Goal: Communication & Community: Answer question/provide support

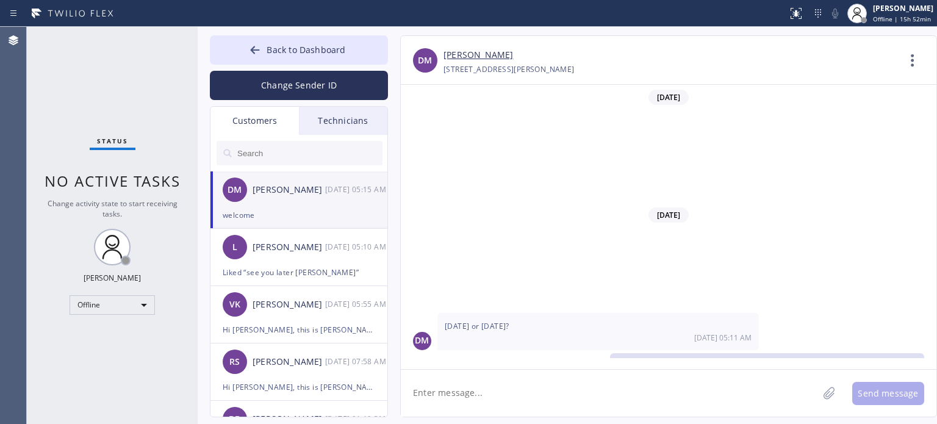
scroll to position [227, 0]
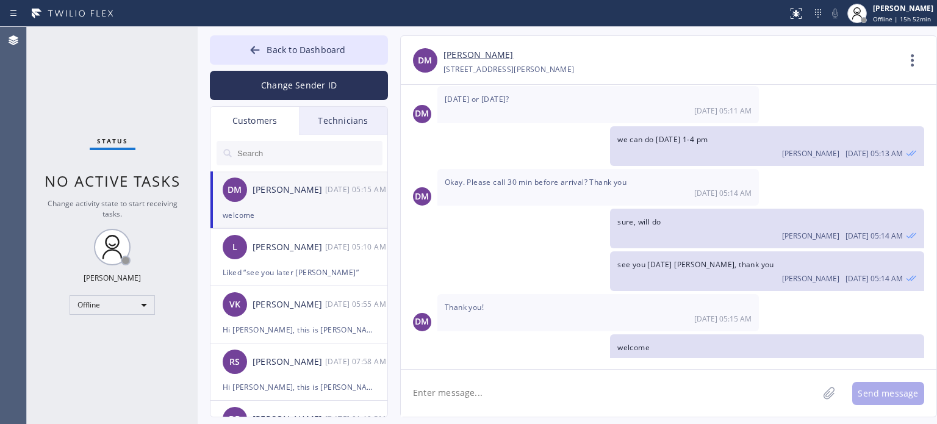
click at [515, 387] on textarea at bounding box center [609, 393] width 417 height 47
click at [281, 46] on span "Back to Dashboard" at bounding box center [306, 50] width 79 height 12
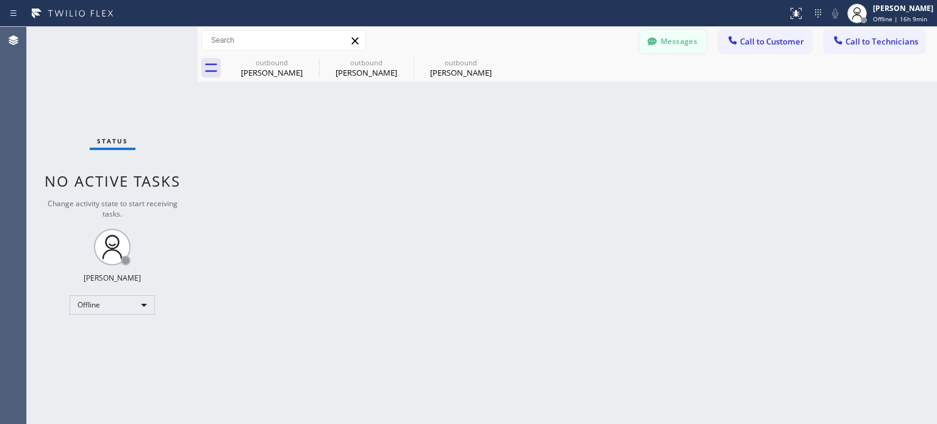
click at [669, 36] on button "Messages" at bounding box center [672, 41] width 67 height 23
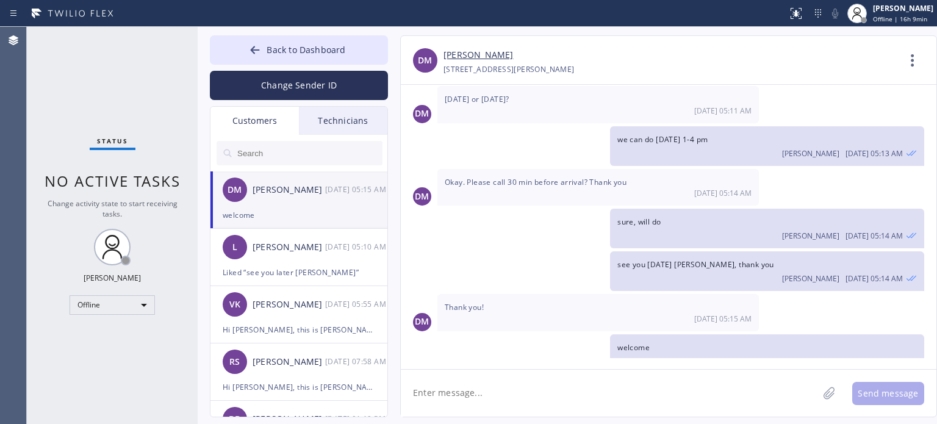
click at [342, 124] on div "Technicians" at bounding box center [343, 121] width 88 height 28
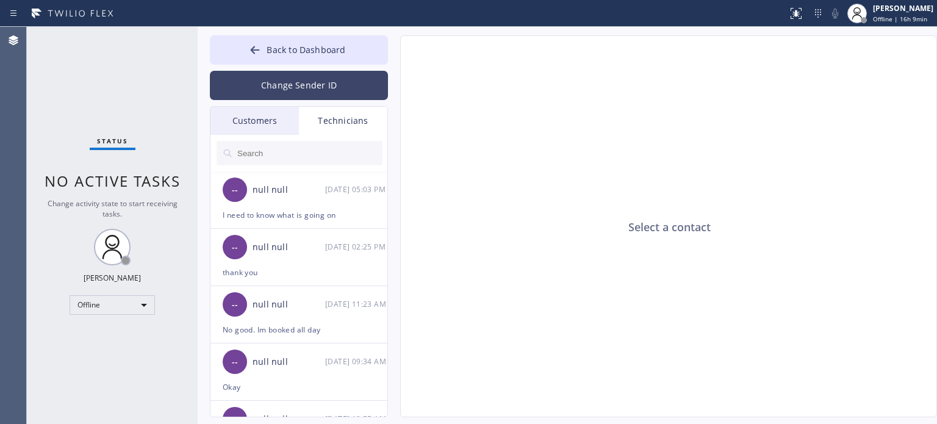
click at [271, 85] on button "Change Sender ID" at bounding box center [299, 85] width 178 height 29
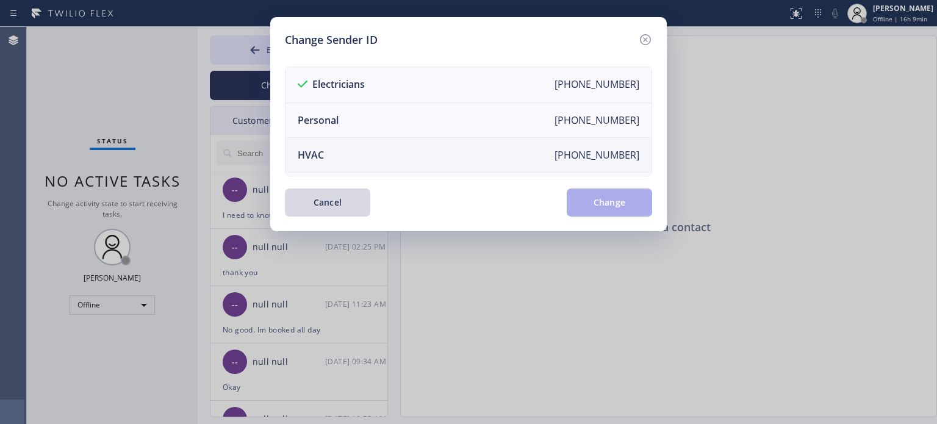
click at [354, 158] on li "HVAC [PHONE_NUMBER]" at bounding box center [468, 155] width 366 height 35
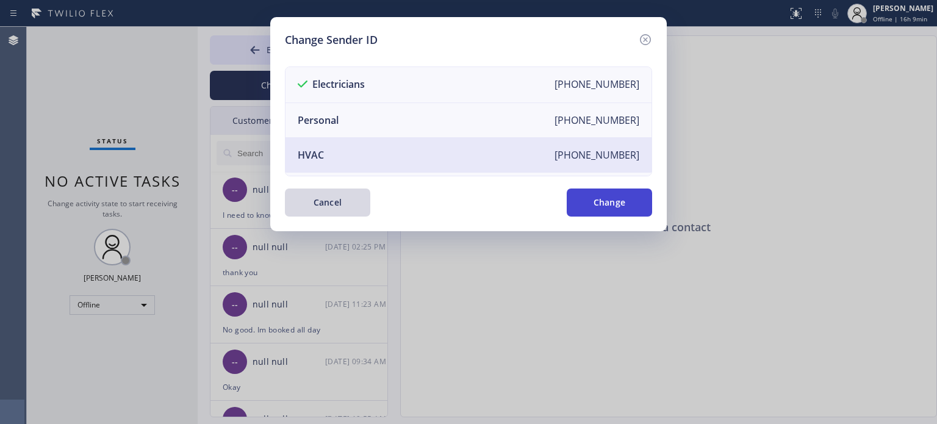
click at [578, 207] on button "Change" at bounding box center [609, 202] width 85 height 28
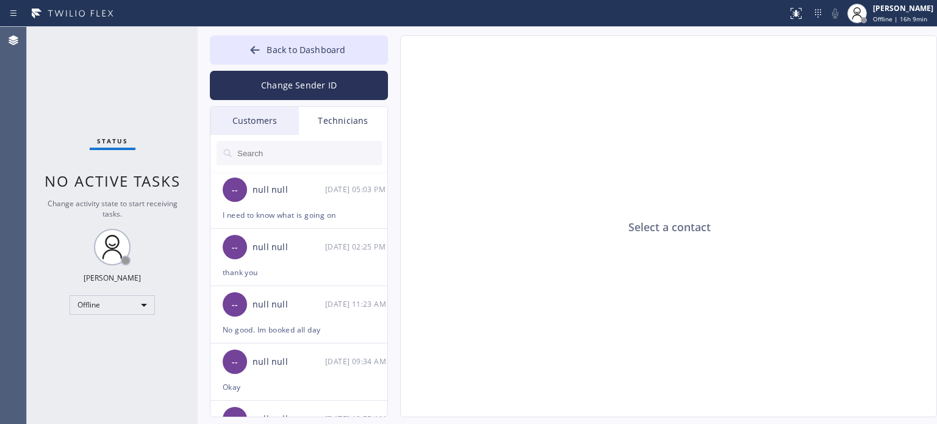
click at [247, 118] on div "Customers" at bounding box center [254, 121] width 88 height 28
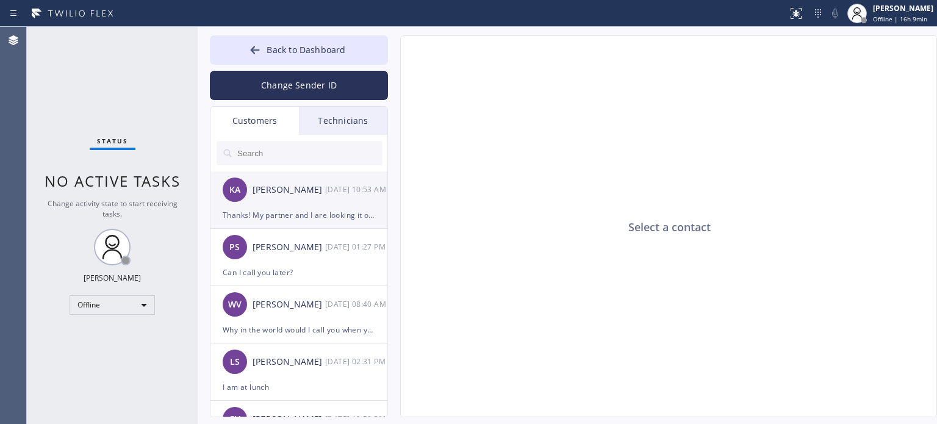
click at [309, 203] on div "KA [PERSON_NAME] [DATE] 10:53 AM" at bounding box center [299, 189] width 178 height 37
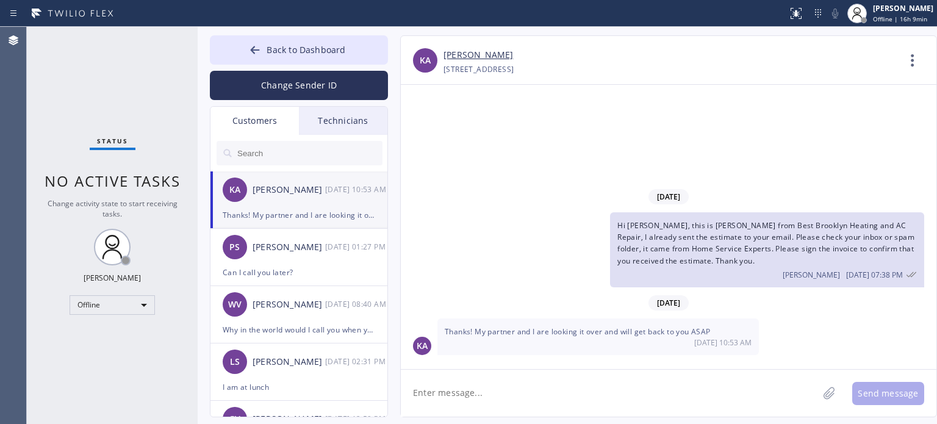
click at [581, 394] on textarea at bounding box center [609, 393] width 417 height 47
type textarea "sure, take your time, thank you"
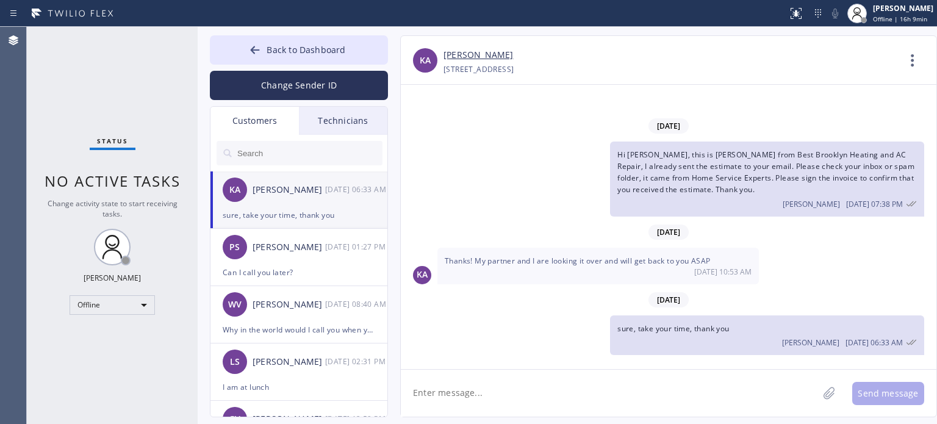
click at [325, 114] on div "Technicians" at bounding box center [343, 121] width 88 height 28
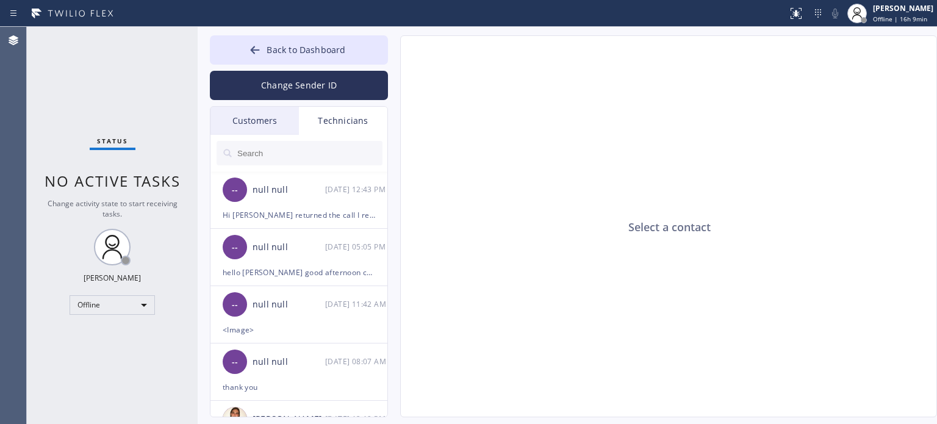
click at [268, 148] on input "text" at bounding box center [309, 153] width 146 height 24
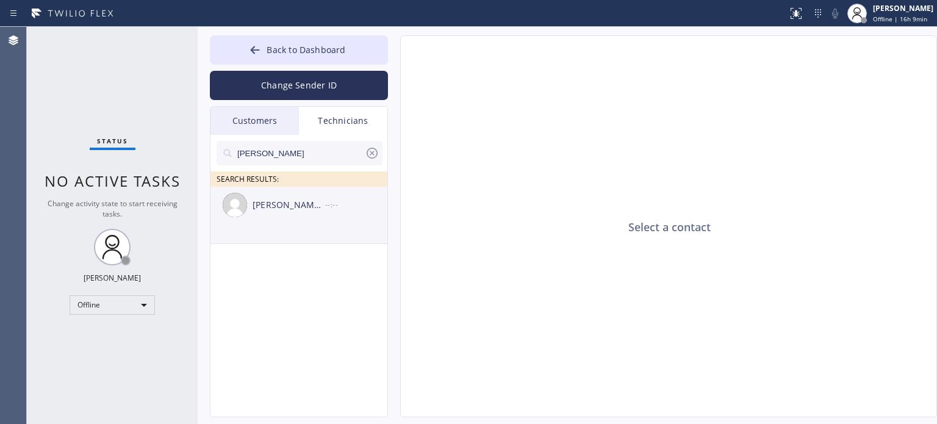
type input "[PERSON_NAME]"
click at [280, 206] on div "[PERSON_NAME] [PERSON_NAME]" at bounding box center [289, 205] width 73 height 14
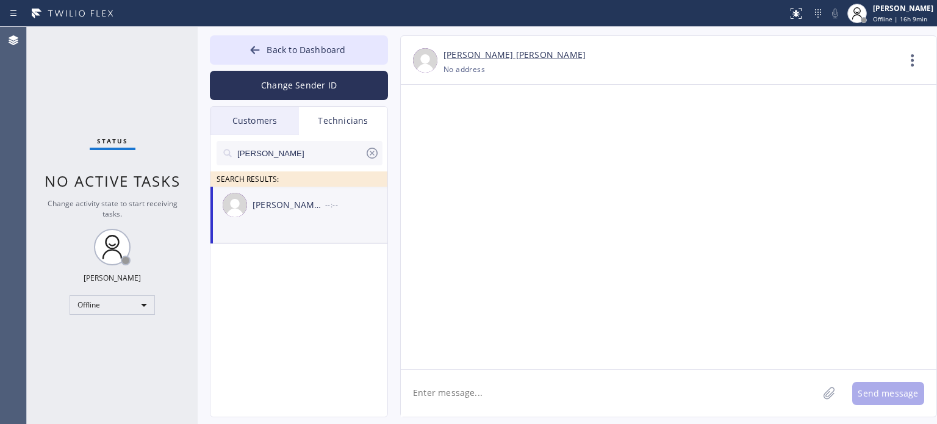
drag, startPoint x: 444, startPoint y: 386, endPoint x: 449, endPoint y: 381, distance: 6.9
click at [444, 384] on textarea at bounding box center [609, 393] width 417 height 47
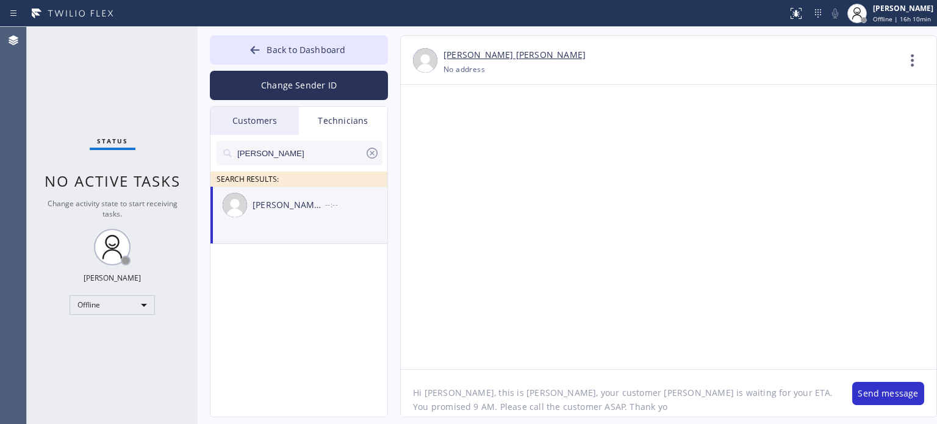
type textarea "Hi [PERSON_NAME], this is [PERSON_NAME], your customer [PERSON_NAME] is waiting…"
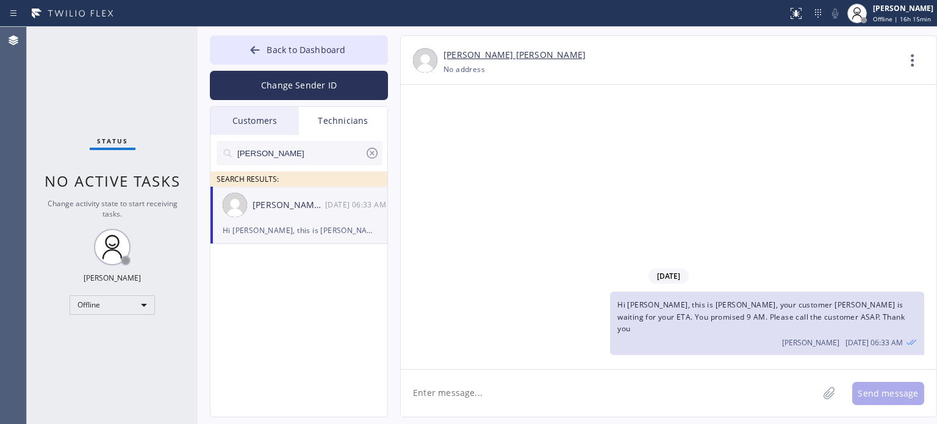
drag, startPoint x: 745, startPoint y: 129, endPoint x: 676, endPoint y: 119, distance: 70.2
click at [743, 128] on div "[DATE] Hi [PERSON_NAME], this is [PERSON_NAME], your customer [PERSON_NAME] is …" at bounding box center [669, 227] width 536 height 284
click at [326, 222] on div "[PERSON_NAME] [PERSON_NAME] [DATE] 06:33 AM" at bounding box center [299, 205] width 178 height 37
click at [263, 230] on div "Hi [PERSON_NAME], this is [PERSON_NAME], your customer [PERSON_NAME] is waiting…" at bounding box center [299, 230] width 152 height 14
click at [491, 397] on textarea at bounding box center [609, 393] width 417 height 47
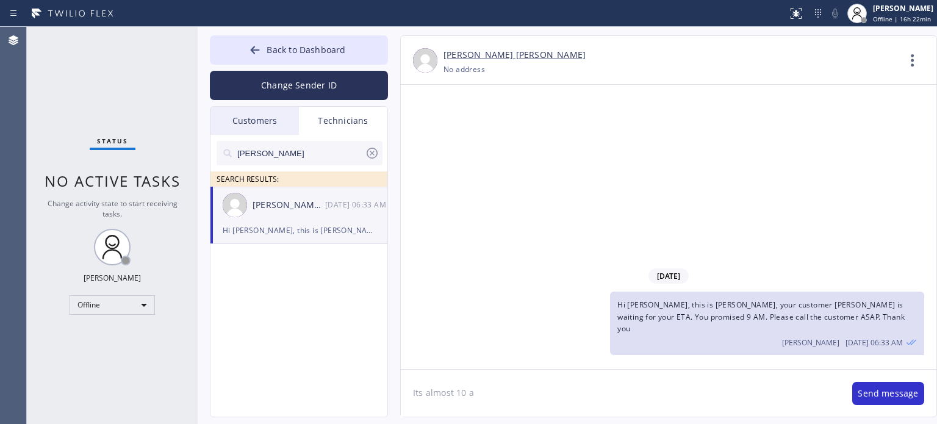
type textarea "Its almost 10 am"
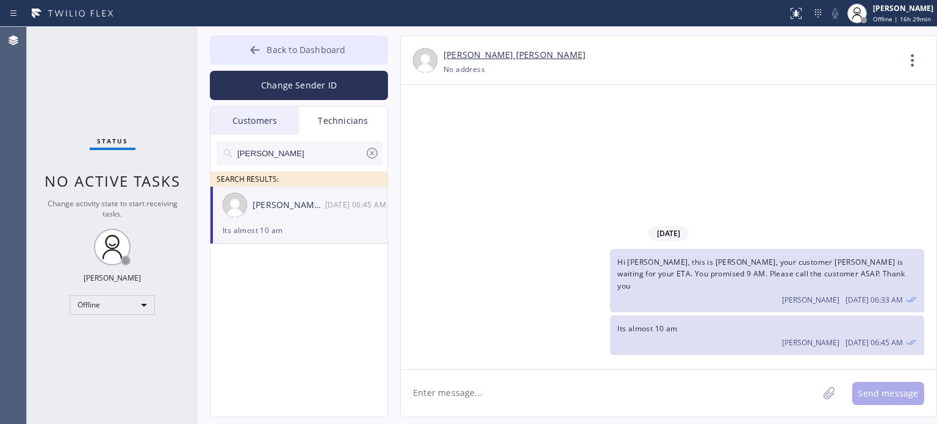
click at [263, 36] on button "Back to Dashboard" at bounding box center [299, 49] width 178 height 29
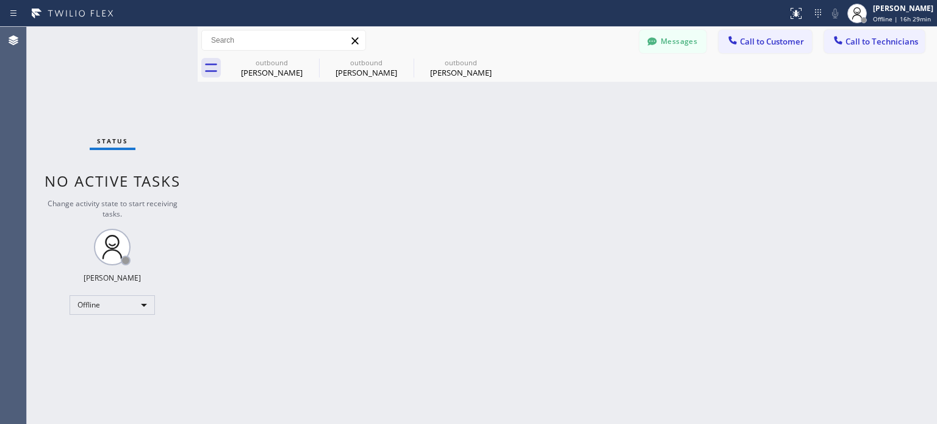
drag, startPoint x: 844, startPoint y: 48, endPoint x: 627, endPoint y: 110, distance: 225.9
click at [844, 49] on button "Call to Technicians" at bounding box center [874, 41] width 101 height 23
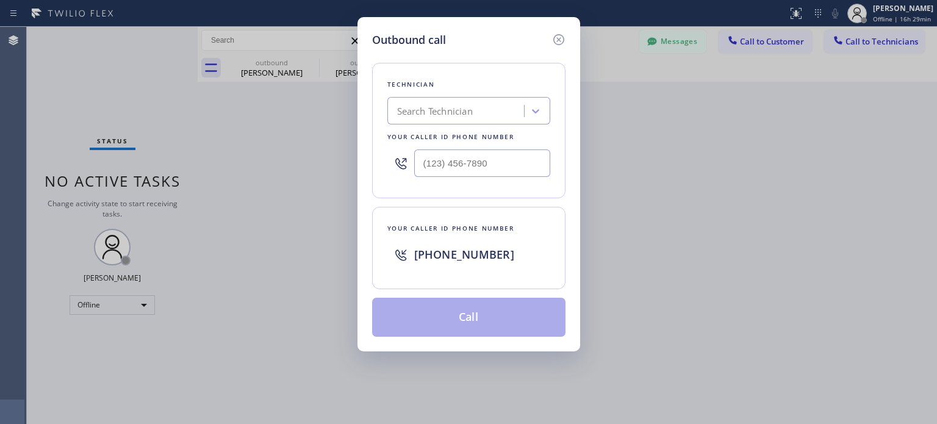
drag, startPoint x: 558, startPoint y: 35, endPoint x: 209, endPoint y: 221, distance: 395.4
click at [557, 36] on icon at bounding box center [558, 39] width 15 height 15
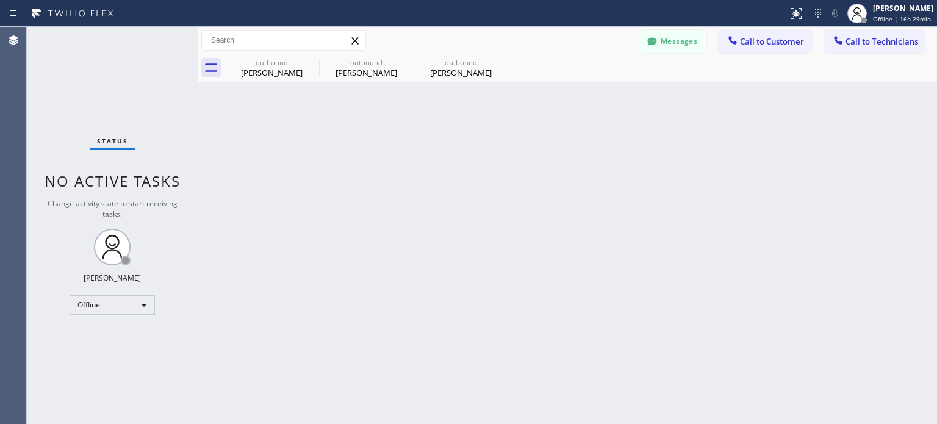
click at [129, 293] on div "Status No active tasks Change activity state to start receiving tasks. [PERSON_…" at bounding box center [112, 225] width 171 height 397
click at [125, 306] on div "Offline" at bounding box center [112, 305] width 85 height 20
drag, startPoint x: 95, startPoint y: 332, endPoint x: 392, endPoint y: 235, distance: 312.7
click at [95, 332] on li "Available" at bounding box center [111, 336] width 83 height 15
drag, startPoint x: 856, startPoint y: 43, endPoint x: 664, endPoint y: 66, distance: 193.5
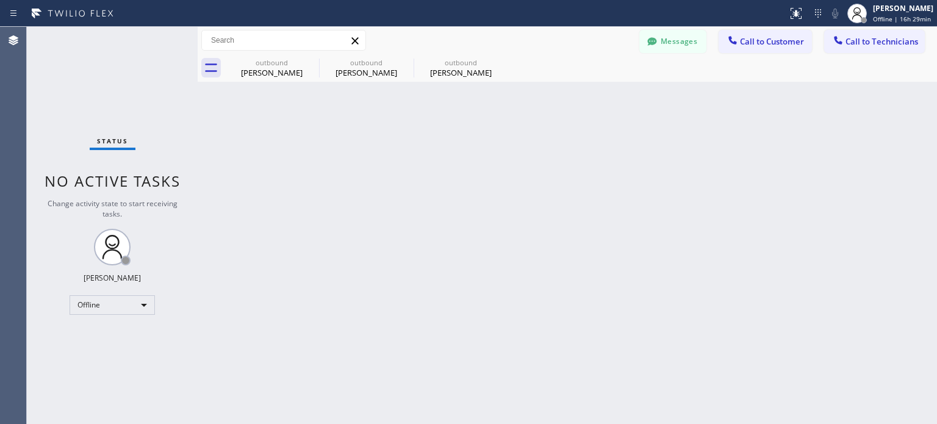
click at [852, 45] on span "Call to Technicians" at bounding box center [881, 41] width 73 height 11
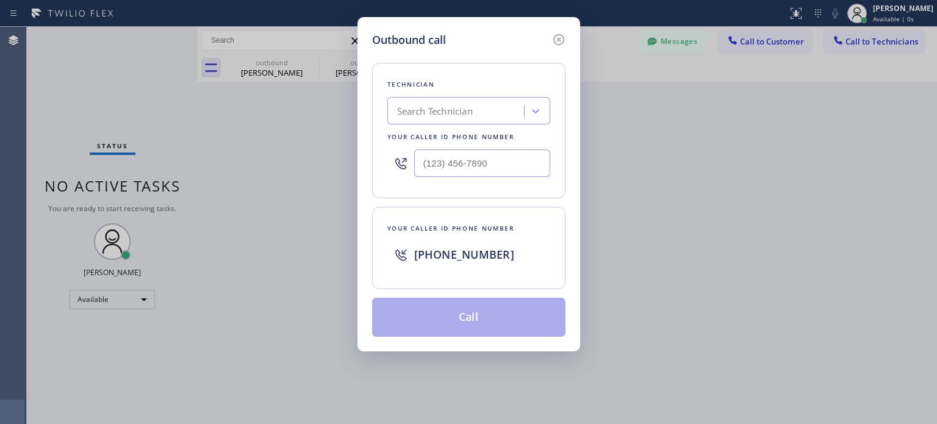
click at [437, 109] on div "Search Technician" at bounding box center [435, 111] width 76 height 14
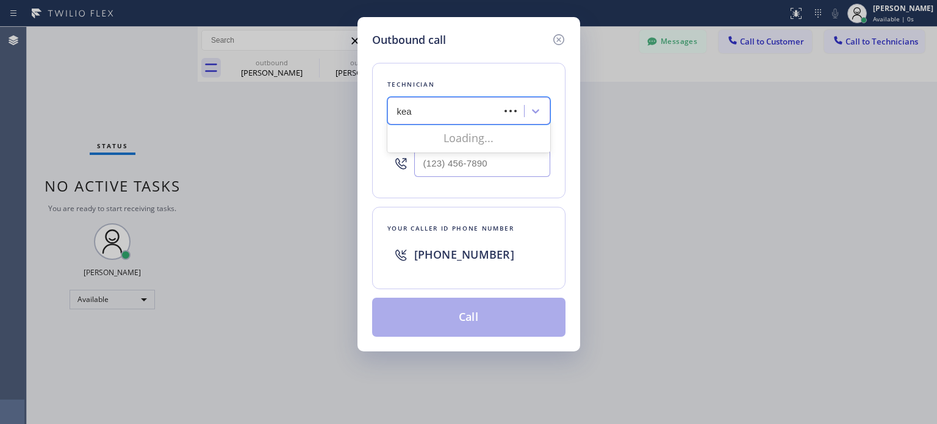
type input "[PERSON_NAME]"
click at [437, 139] on div "[PERSON_NAME] [PERSON_NAME]" at bounding box center [468, 137] width 163 height 22
type input "[PHONE_NUMBER]"
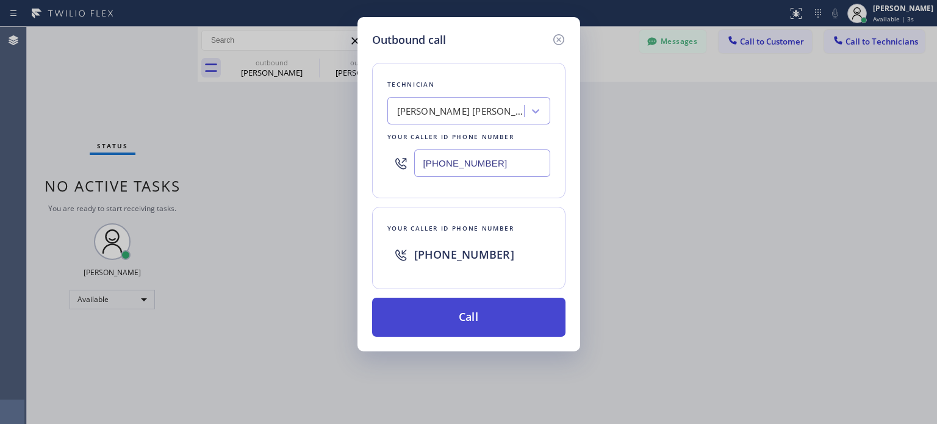
click at [483, 324] on button "Call" at bounding box center [468, 317] width 193 height 39
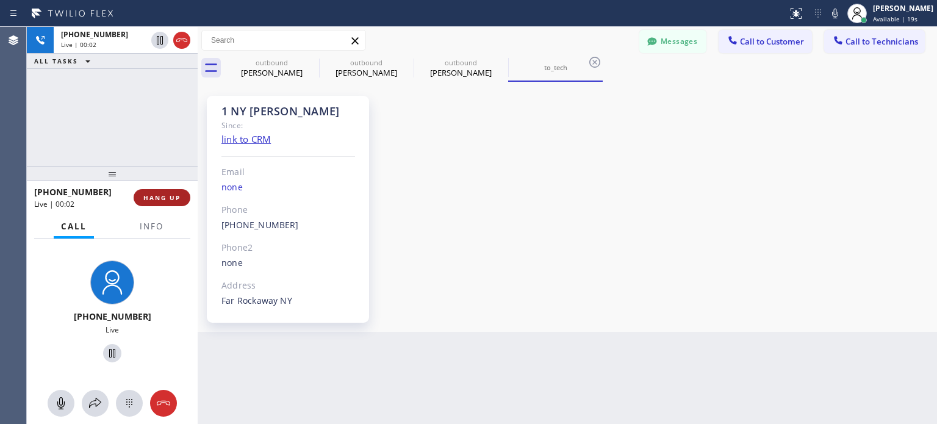
click at [168, 200] on span "HANG UP" at bounding box center [161, 197] width 37 height 9
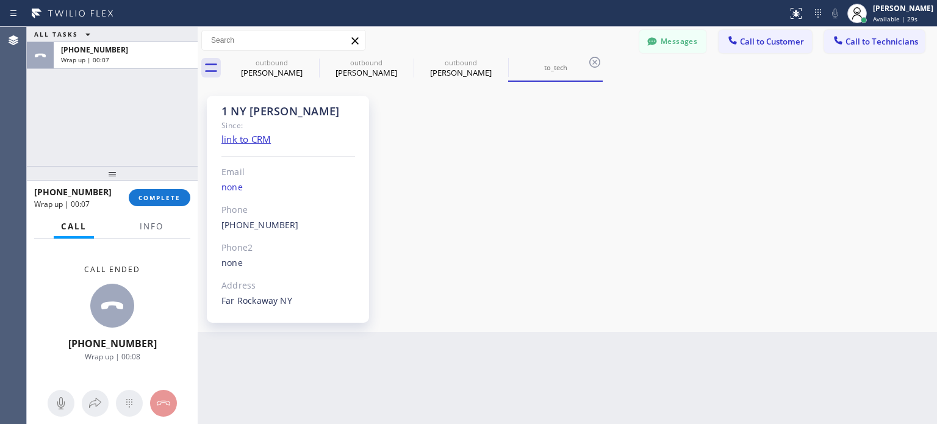
click at [748, 173] on div "1 NY [PERSON_NAME] Since: link to CRM Email none Phone [PHONE_NUMBER] Outbound …" at bounding box center [567, 207] width 733 height 244
click at [683, 48] on button "Messages" at bounding box center [672, 41] width 67 height 23
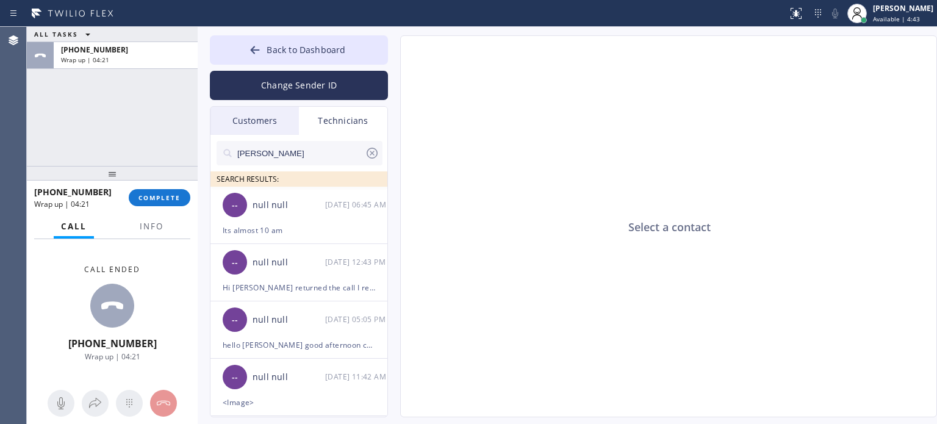
click at [336, 123] on div "Technicians" at bounding box center [343, 121] width 88 height 28
click at [276, 156] on input "[PERSON_NAME]" at bounding box center [300, 153] width 129 height 24
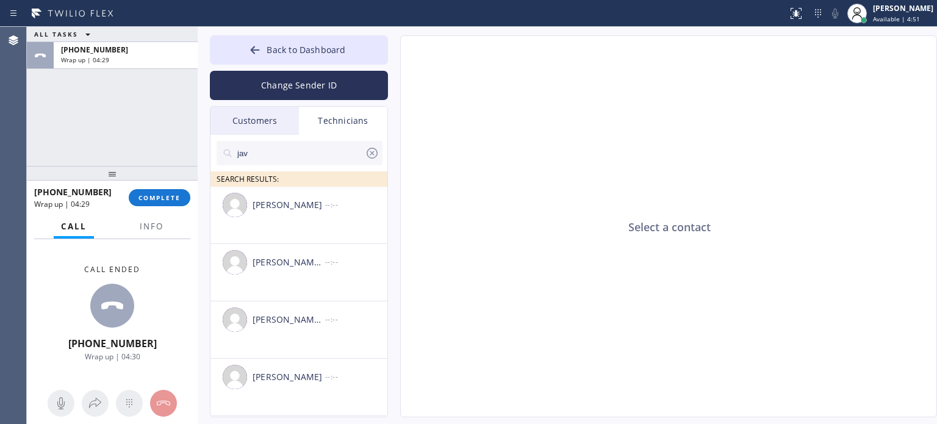
type input "jav"
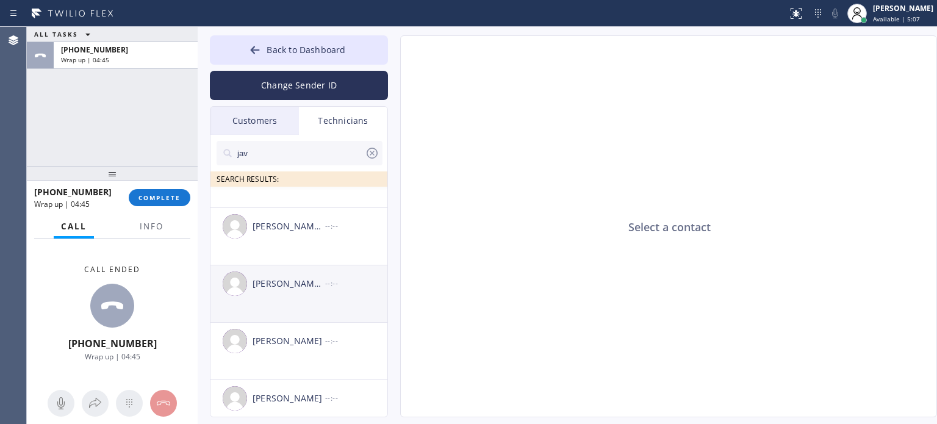
scroll to position [56, 0]
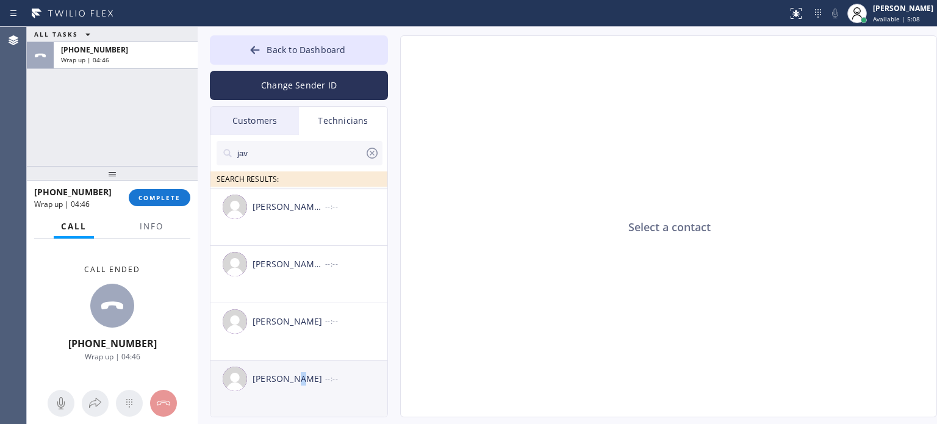
drag, startPoint x: 295, startPoint y: 381, endPoint x: 287, endPoint y: 380, distance: 8.0
click at [296, 381] on div "[PERSON_NAME]" at bounding box center [289, 379] width 73 height 14
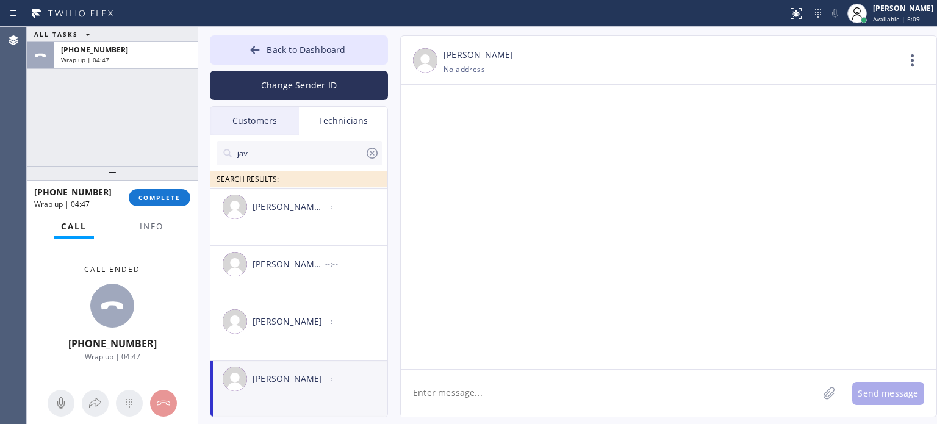
click at [491, 382] on textarea at bounding box center [609, 393] width 417 height 47
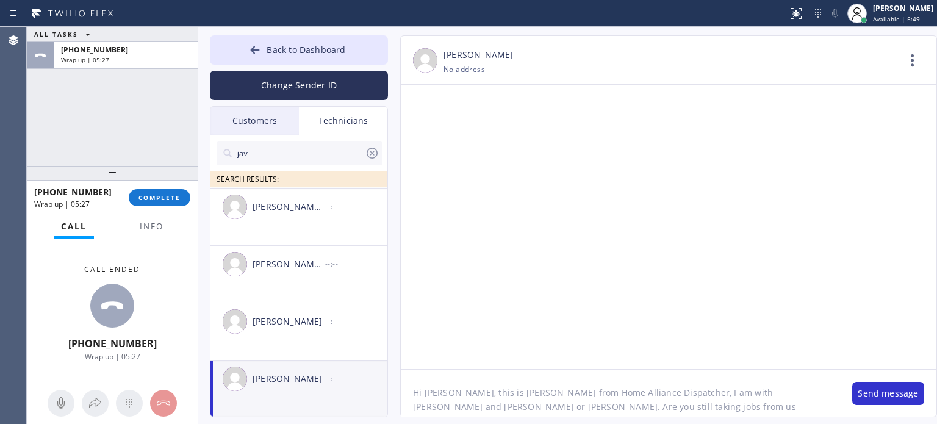
type textarea "Hi [PERSON_NAME], this is [PERSON_NAME] from Home Alliance Dispatcher, I am wit…"
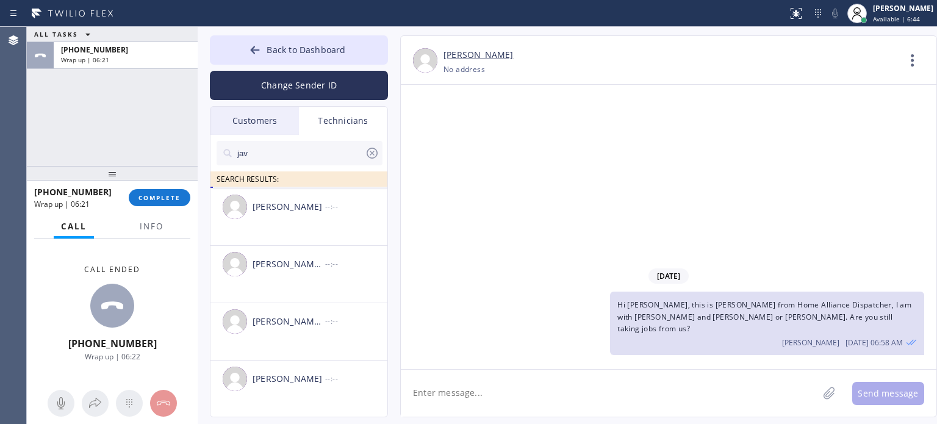
drag, startPoint x: 715, startPoint y: 387, endPoint x: 658, endPoint y: 352, distance: 67.4
click at [715, 387] on textarea at bounding box center [609, 393] width 417 height 47
click at [159, 186] on div "[PHONE_NUMBER] Wrap up | 06:23 COMPLETE" at bounding box center [112, 198] width 156 height 32
click at [159, 195] on span "COMPLETE" at bounding box center [159, 197] width 42 height 9
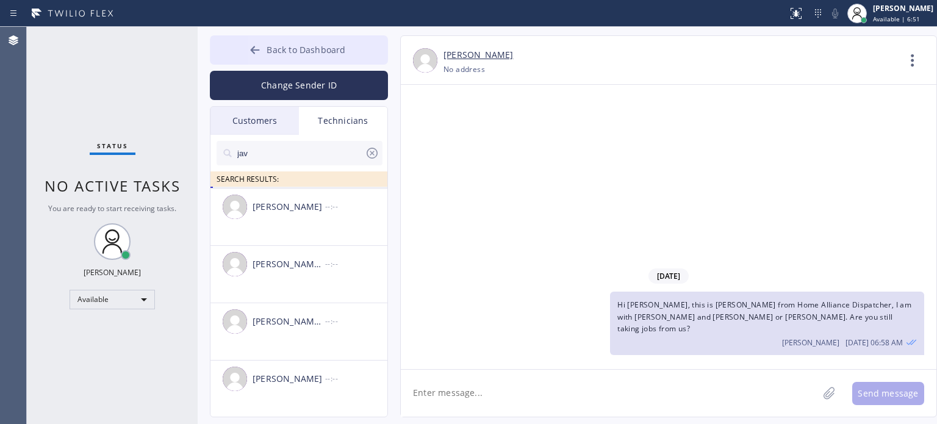
click at [271, 49] on span "Back to Dashboard" at bounding box center [306, 50] width 79 height 12
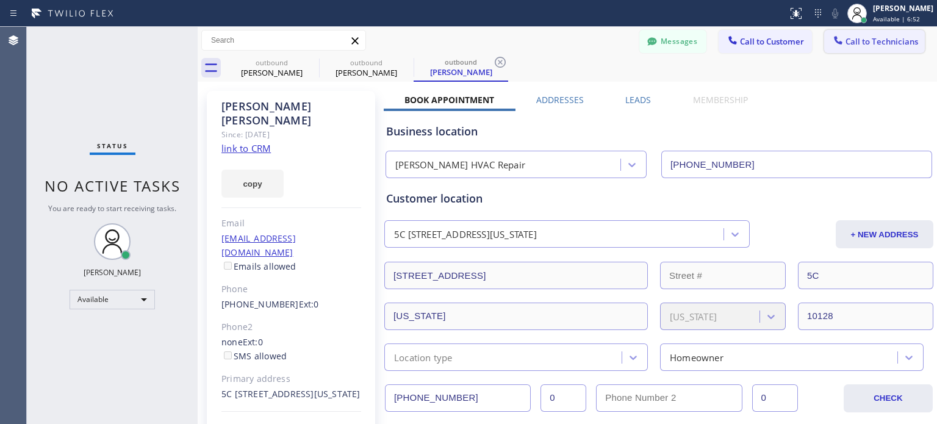
click at [832, 35] on icon at bounding box center [838, 40] width 12 height 12
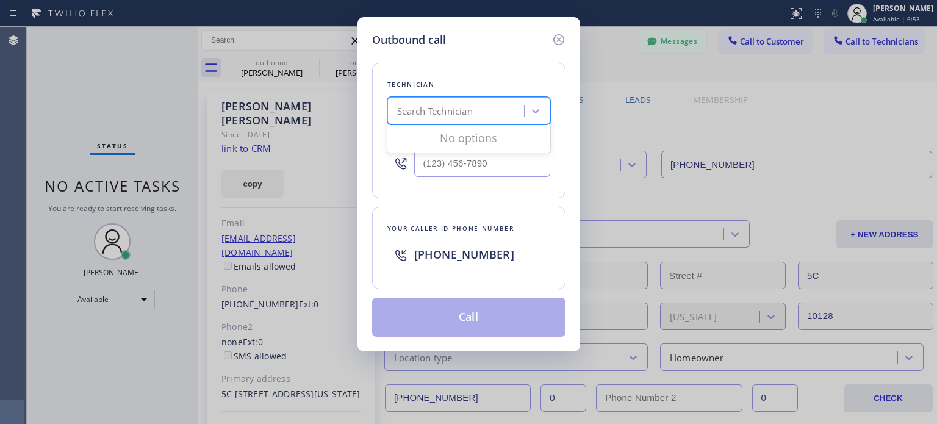
click at [407, 115] on div "Search Technician" at bounding box center [435, 111] width 76 height 14
type input "jav"
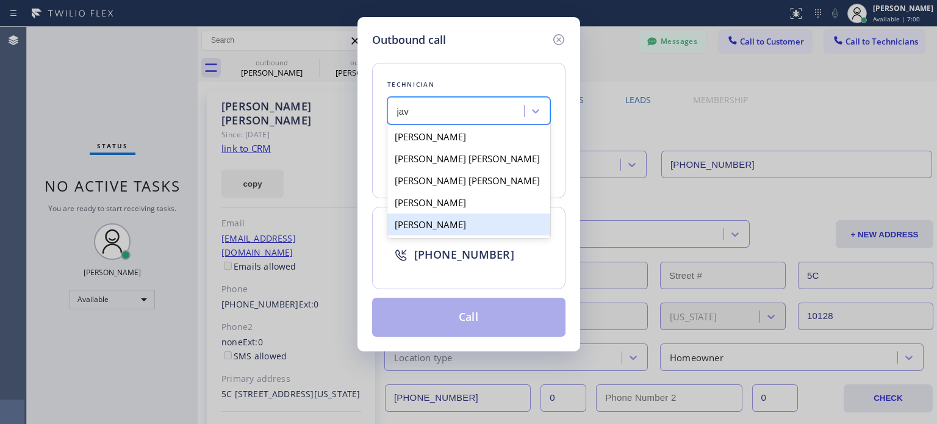
click at [442, 224] on div "[PERSON_NAME]" at bounding box center [468, 224] width 163 height 22
type input "[PHONE_NUMBER]"
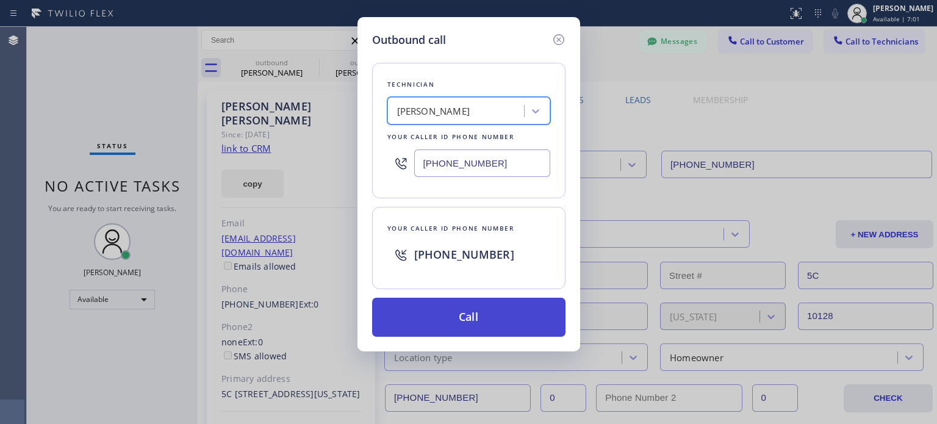
drag, startPoint x: 478, startPoint y: 309, endPoint x: 456, endPoint y: 307, distance: 22.0
click at [471, 309] on button "Call" at bounding box center [468, 317] width 193 height 39
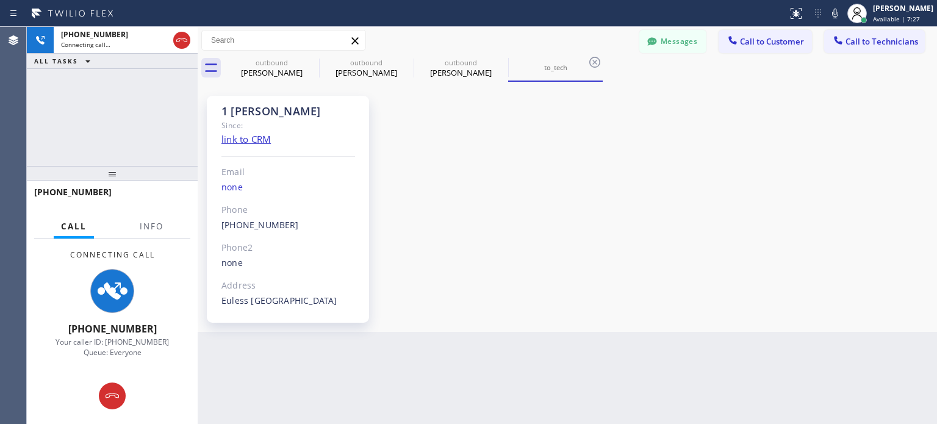
click at [744, 207] on div "1 [PERSON_NAME] Since: link to CRM Email none Phone [PHONE_NUMBER] Outbound cal…" at bounding box center [567, 207] width 733 height 244
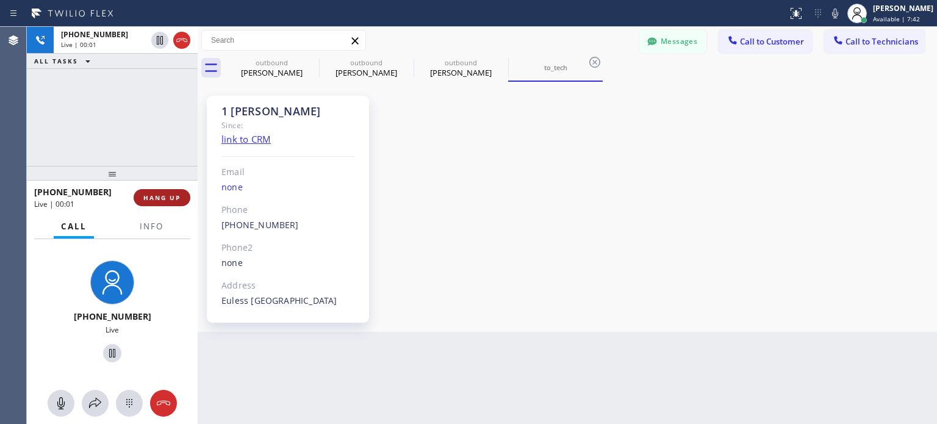
click at [165, 201] on span "HANG UP" at bounding box center [161, 197] width 37 height 9
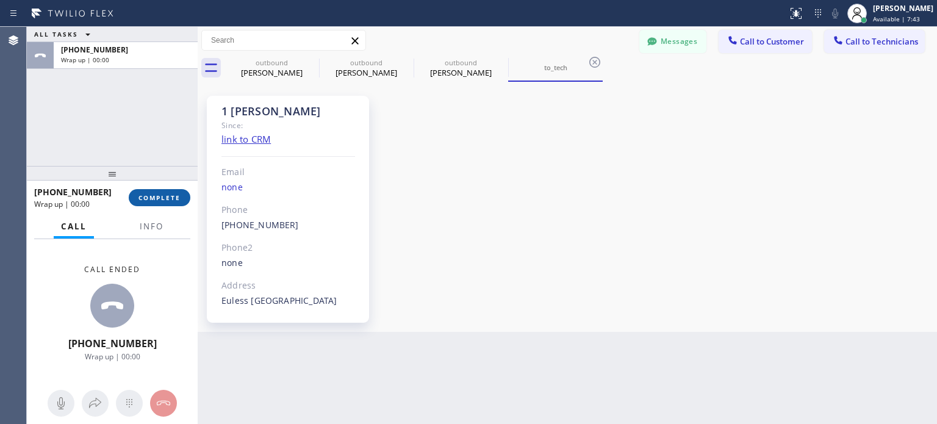
click at [167, 202] on button "COMPLETE" at bounding box center [160, 197] width 62 height 17
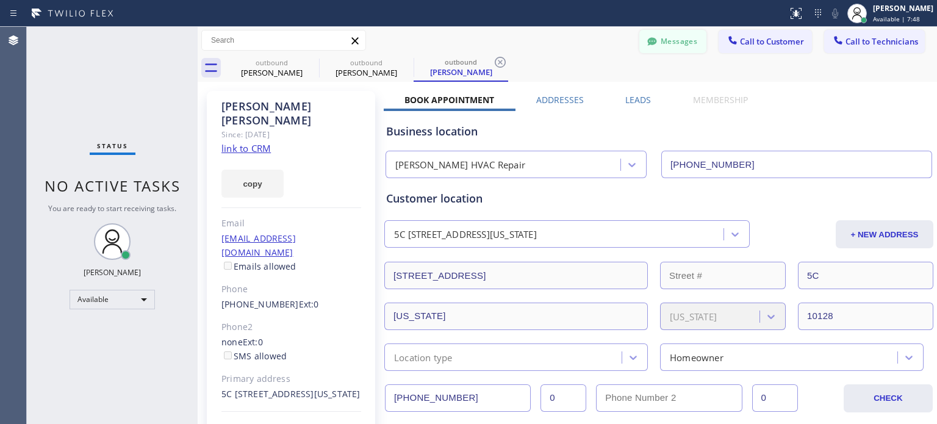
click at [670, 39] on button "Messages" at bounding box center [672, 41] width 67 height 23
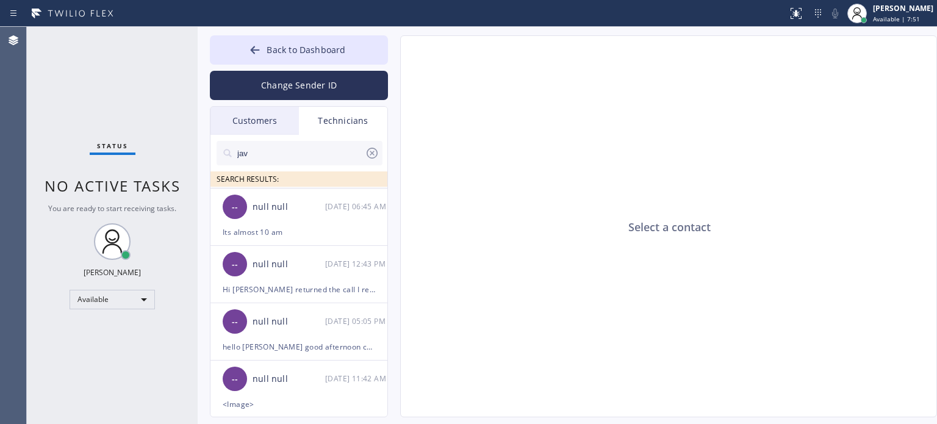
click at [259, 153] on input "jav" at bounding box center [300, 153] width 129 height 24
drag, startPoint x: 259, startPoint y: 153, endPoint x: 251, endPoint y: 131, distance: 23.1
click at [259, 151] on input "jav" at bounding box center [300, 153] width 129 height 24
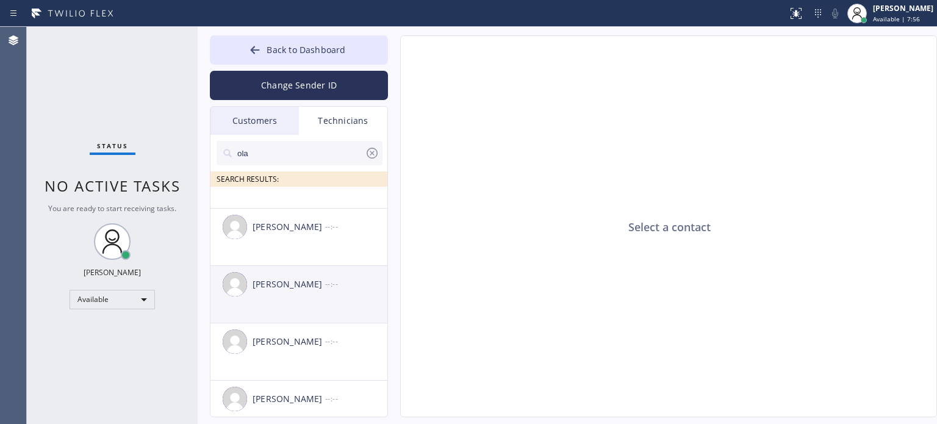
scroll to position [112, 0]
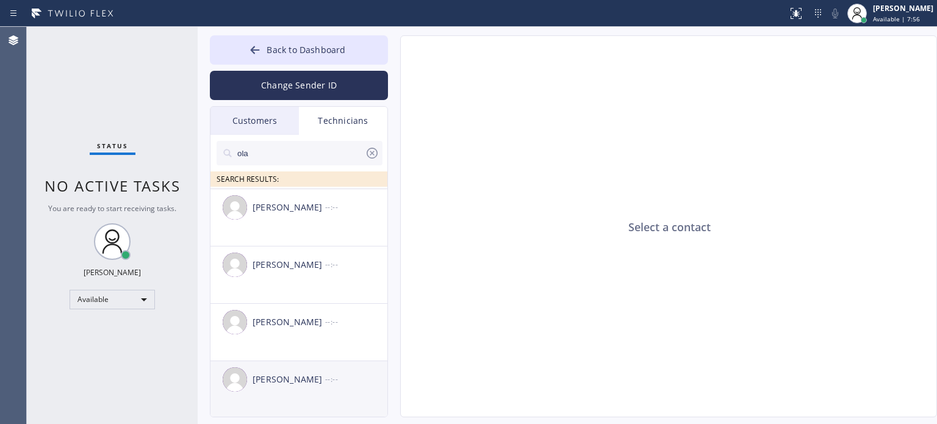
type input "ola"
click at [304, 373] on div "[PERSON_NAME]" at bounding box center [289, 380] width 73 height 14
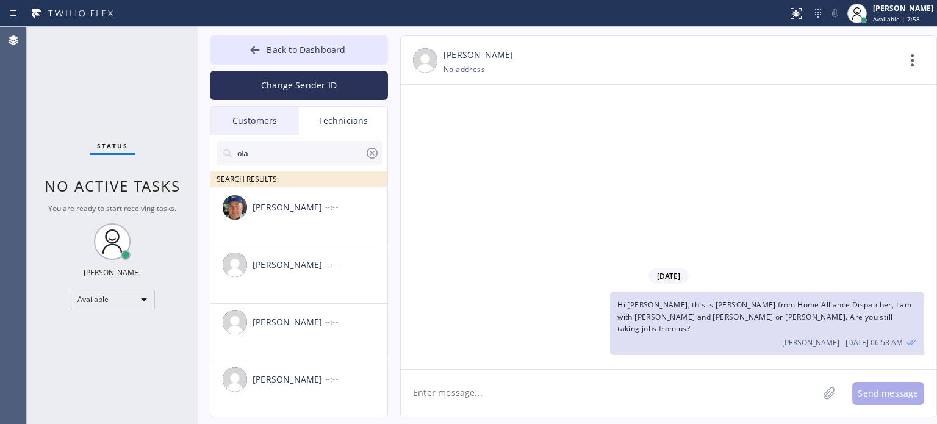
click at [539, 387] on textarea at bounding box center [609, 393] width 417 height 47
type textarea "Please let me know so that I can inform the management too. thank you"
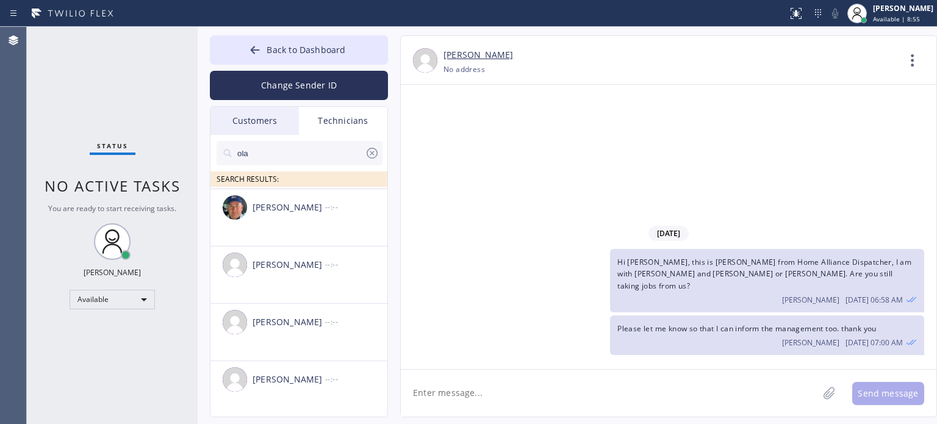
click at [709, 382] on textarea at bounding box center [609, 393] width 417 height 47
click at [367, 152] on icon at bounding box center [372, 153] width 11 height 11
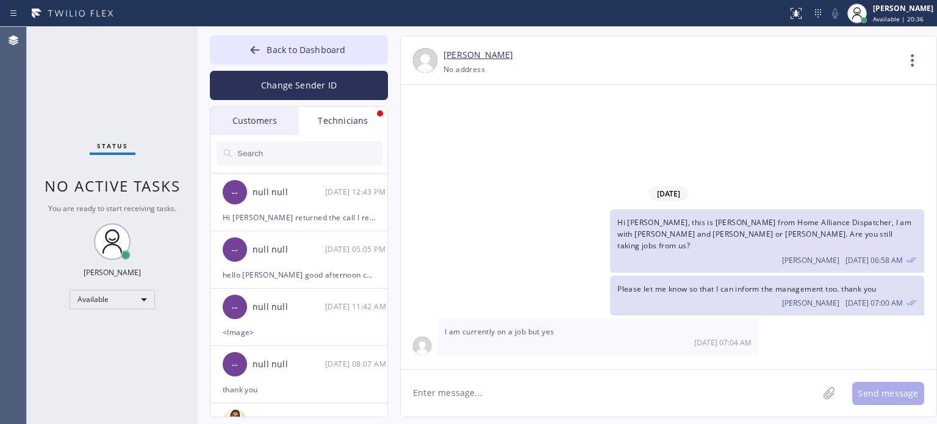
click at [694, 392] on textarea at bounding box center [609, 393] width 417 height 47
click at [501, 392] on textarea at bounding box center [609, 393] width 417 height 47
type textarea "what time can you take this [DATE]?"
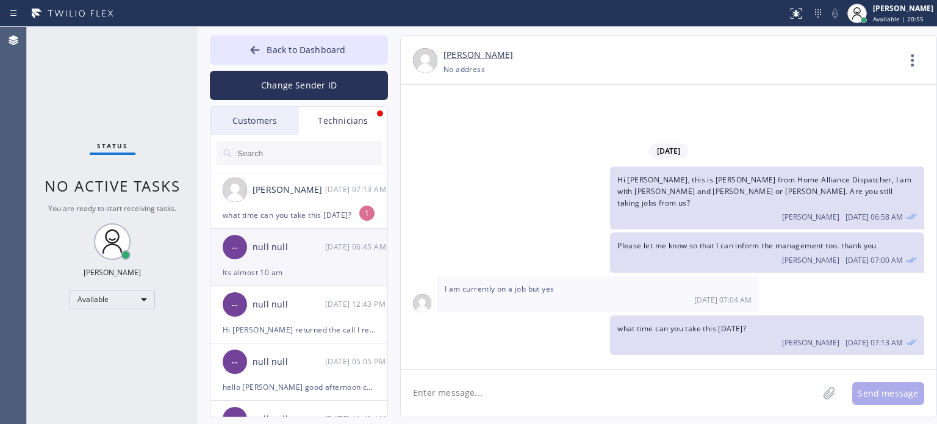
scroll to position [0, 0]
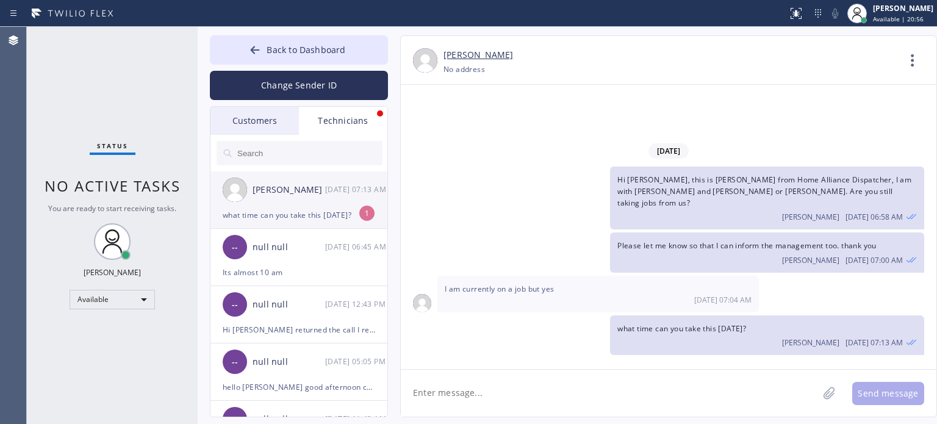
click at [295, 215] on div "what time can you take this [DATE]?" at bounding box center [299, 215] width 152 height 14
click at [705, 381] on textarea at bounding box center [609, 393] width 417 height 47
paste textarea "Central Cooling the fan is not even turning on/ 2 and 1/[DEMOGRAPHIC_DATA]/ hou…"
type textarea "Central Cooling the fan is not even turning on/ 2 and 1/[DEMOGRAPHIC_DATA]/ hou…"
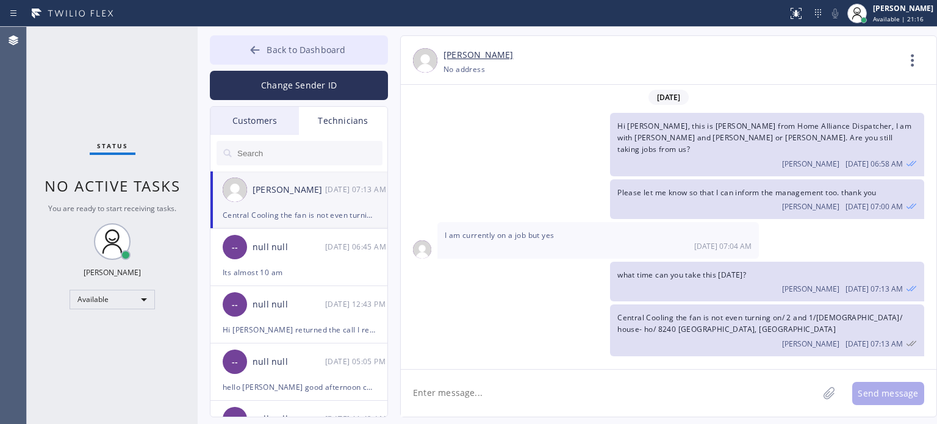
click at [284, 48] on span "Back to Dashboard" at bounding box center [306, 50] width 79 height 12
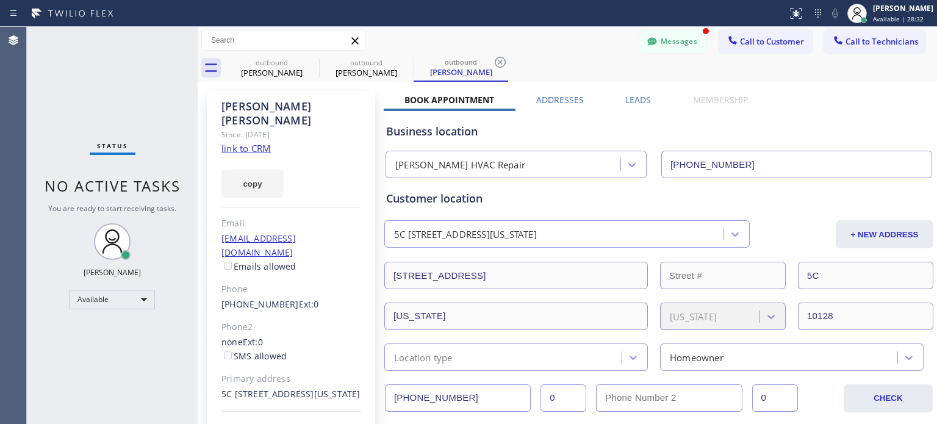
scroll to position [24, 0]
click at [649, 45] on div at bounding box center [652, 42] width 15 height 15
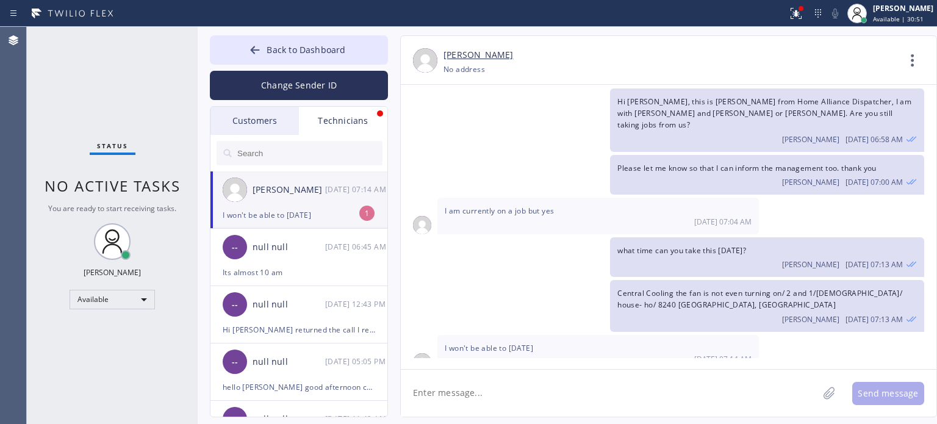
click at [481, 397] on textarea at bounding box center [609, 393] width 417 height 47
type textarea "when can you take this?"
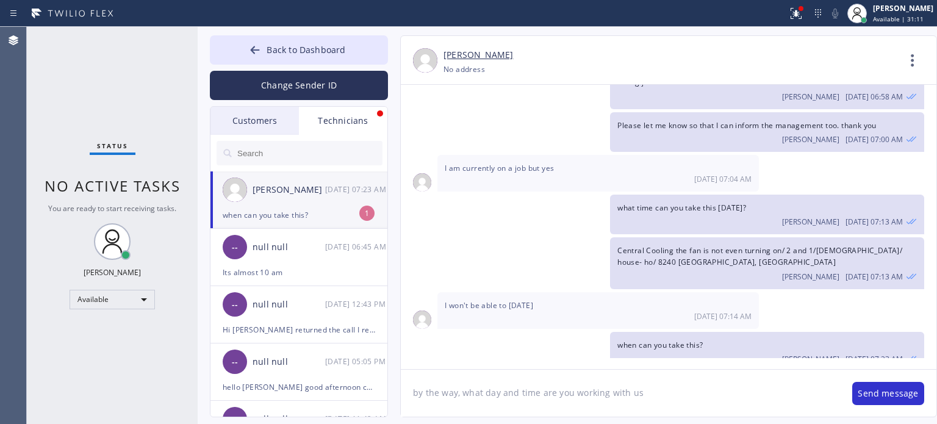
type textarea "by the way, what day and time are you working with us?"
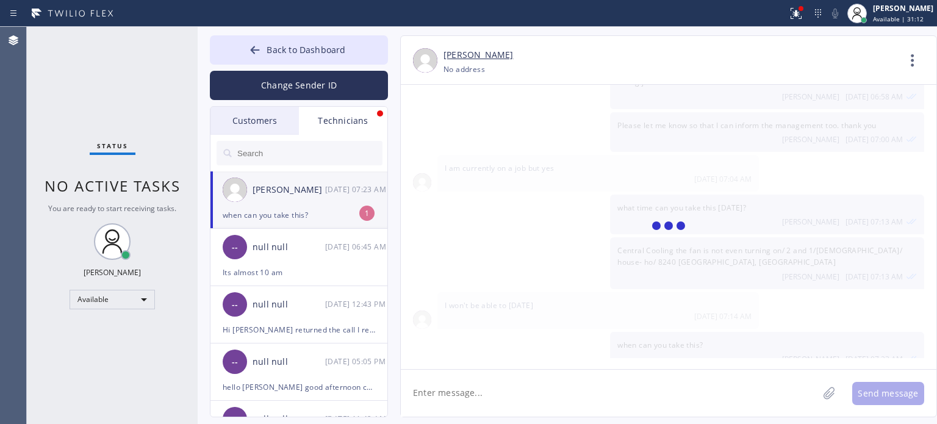
scroll to position [109, 0]
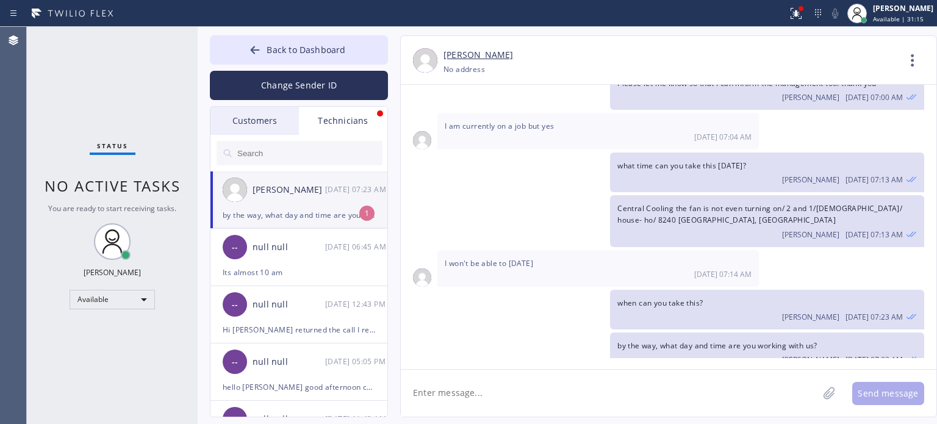
click at [322, 209] on div "by the way, what day and time are you working with us?" at bounding box center [299, 215] width 152 height 14
click at [707, 40] on div "[PERSON_NAME] [PHONE_NUMBER] Choose phone number [PHONE_NUMBER] No address Cont…" at bounding box center [669, 60] width 536 height 49
click at [490, 404] on textarea at bounding box center [609, 393] width 417 height 47
